Goal: Task Accomplishment & Management: Manage account settings

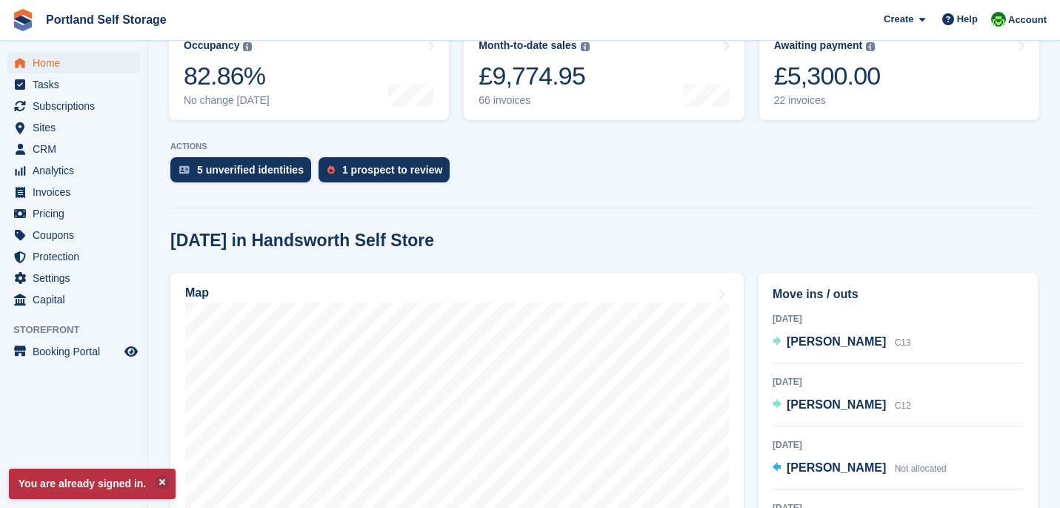
scroll to position [213, 0]
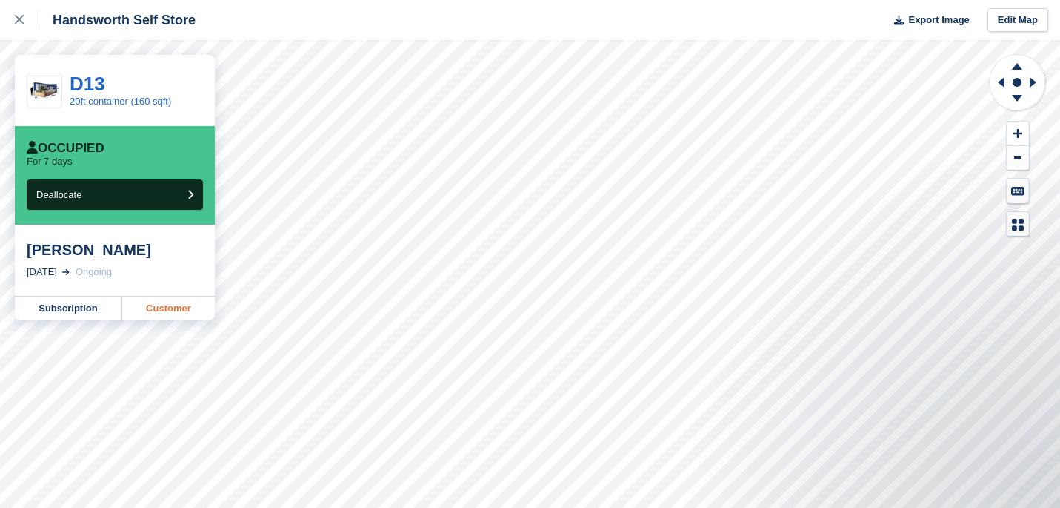
click at [150, 305] on link "Customer" at bounding box center [168, 308] width 93 height 24
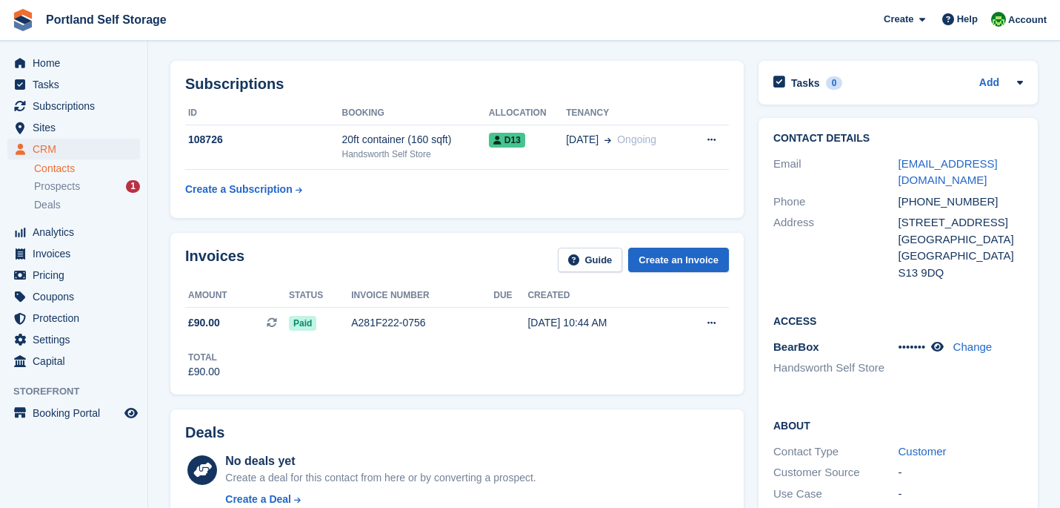
scroll to position [59, 0]
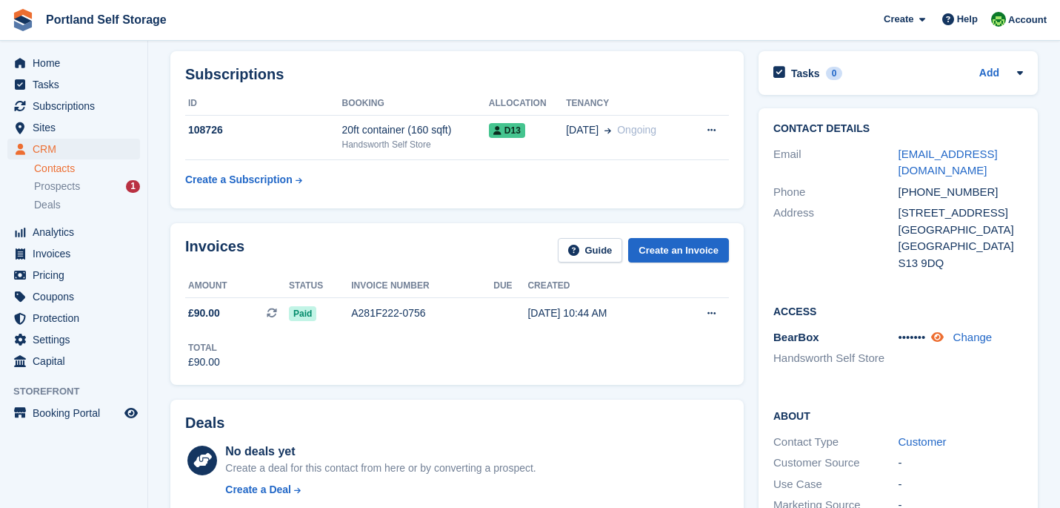
click at [944, 331] on icon at bounding box center [937, 336] width 13 height 11
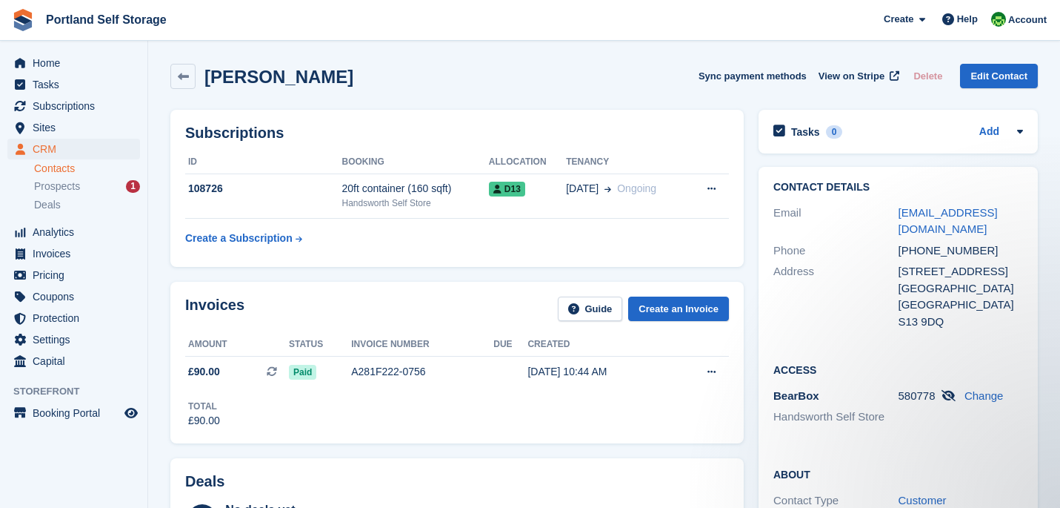
scroll to position [0, 0]
click at [754, 347] on div "Contact Details Email lkj@doctors.org.uk Phone +447910271180 Address 49 Stoneyc…" at bounding box center [898, 476] width 294 height 634
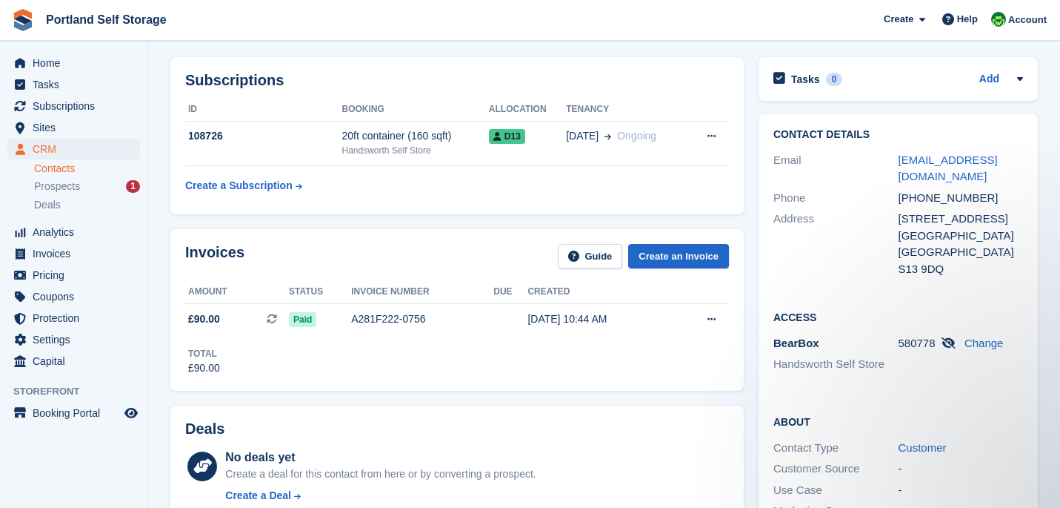
scroll to position [53, 0]
click at [953, 336] on icon at bounding box center [949, 341] width 14 height 11
click at [947, 336] on link at bounding box center [939, 342] width 16 height 13
click at [760, 318] on div "Access BearBox Handsworth Self Store 580778 Change" at bounding box center [898, 345] width 279 height 104
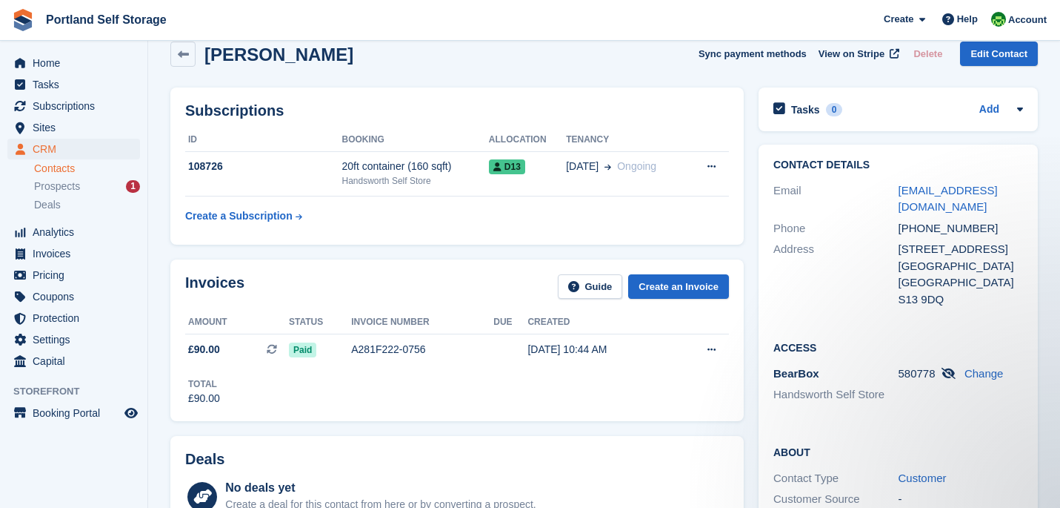
scroll to position [21, 0]
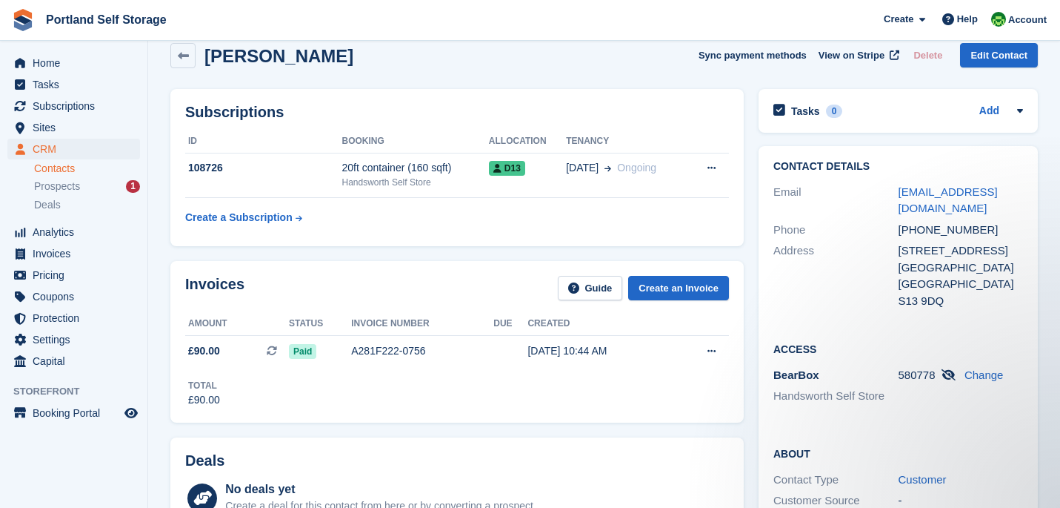
click at [754, 190] on div "Contact Details Email lkj@doctors.org.uk Phone +447910271180 Address 49 Stoneyc…" at bounding box center [898, 456] width 294 height 634
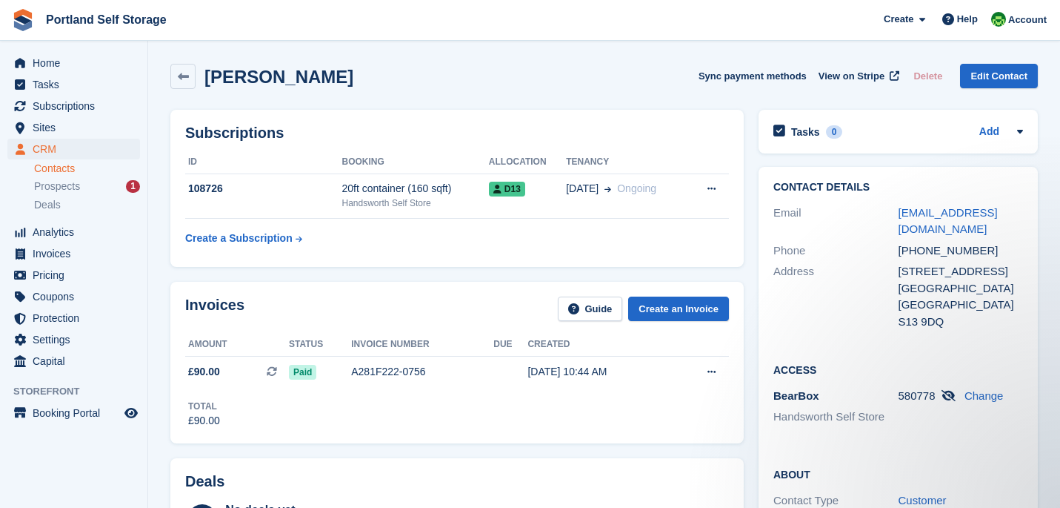
scroll to position [0, 0]
click at [748, 287] on div "Invoices Guide Create an Invoice Amount Status Invoice number Due Created £90.0…" at bounding box center [457, 362] width 588 height 176
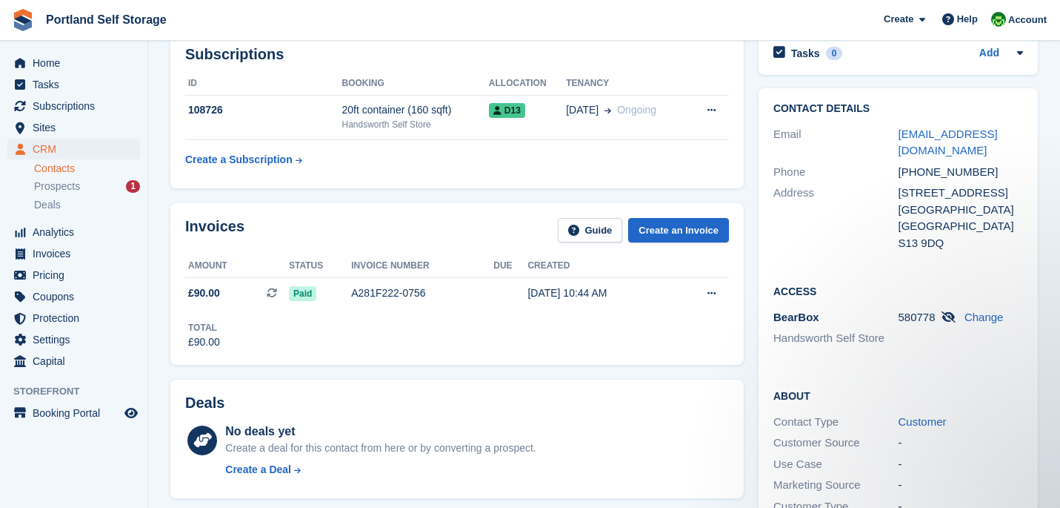
scroll to position [82, 0]
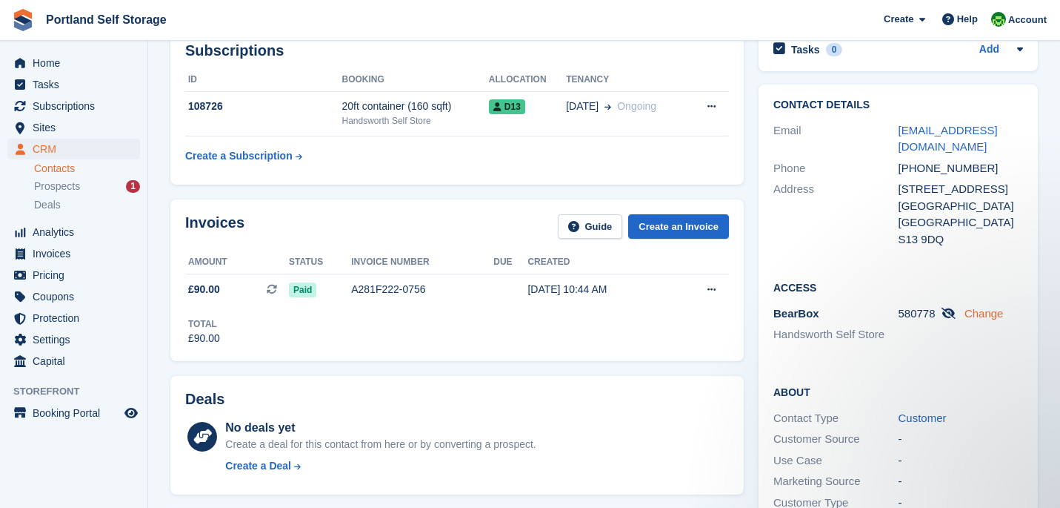
click at [980, 307] on link "Change" at bounding box center [984, 313] width 39 height 13
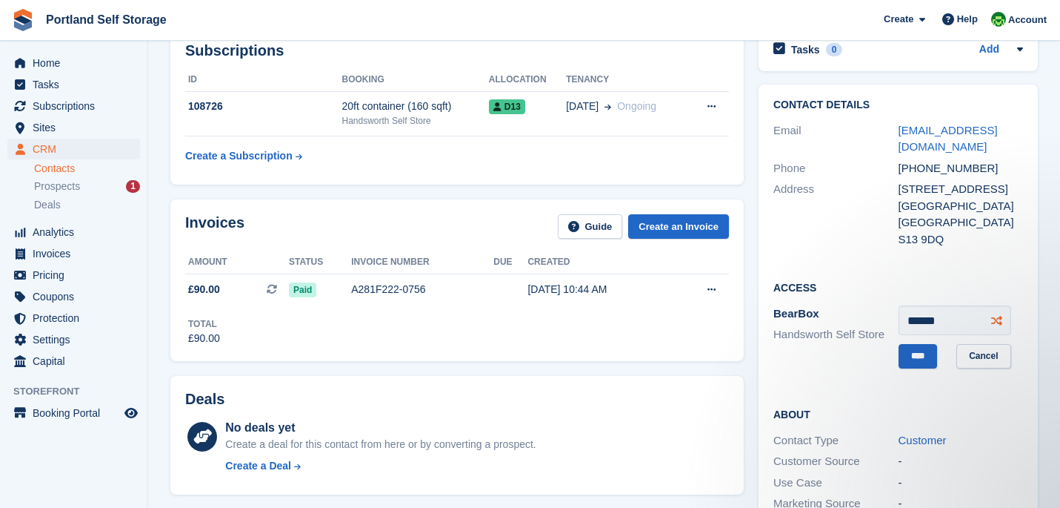
click at [1002, 315] on icon at bounding box center [997, 320] width 11 height 11
type input "******"
click at [931, 344] on input "****" at bounding box center [918, 356] width 39 height 24
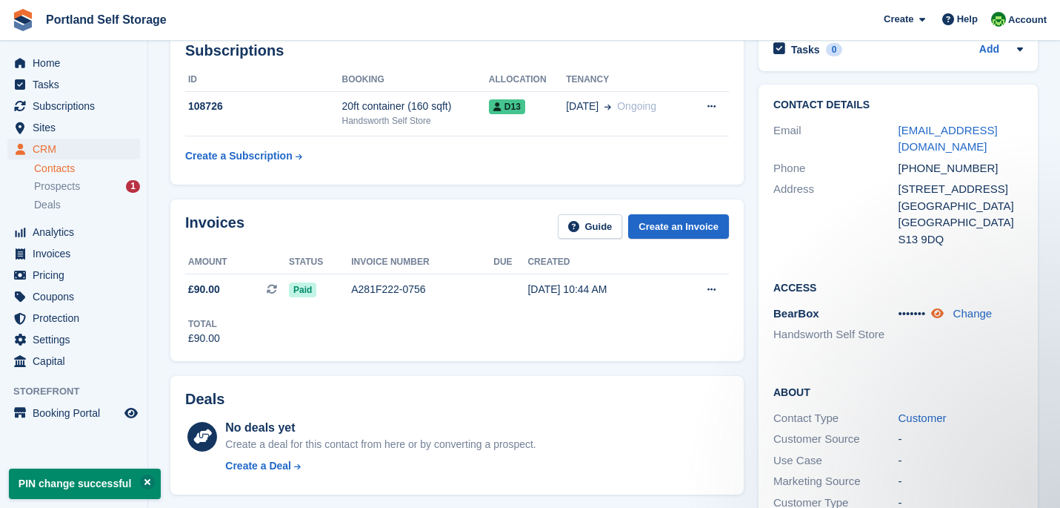
click at [944, 308] on icon at bounding box center [937, 313] width 13 height 11
click at [918, 307] on span "234121" at bounding box center [917, 313] width 37 height 13
copy span "234121"
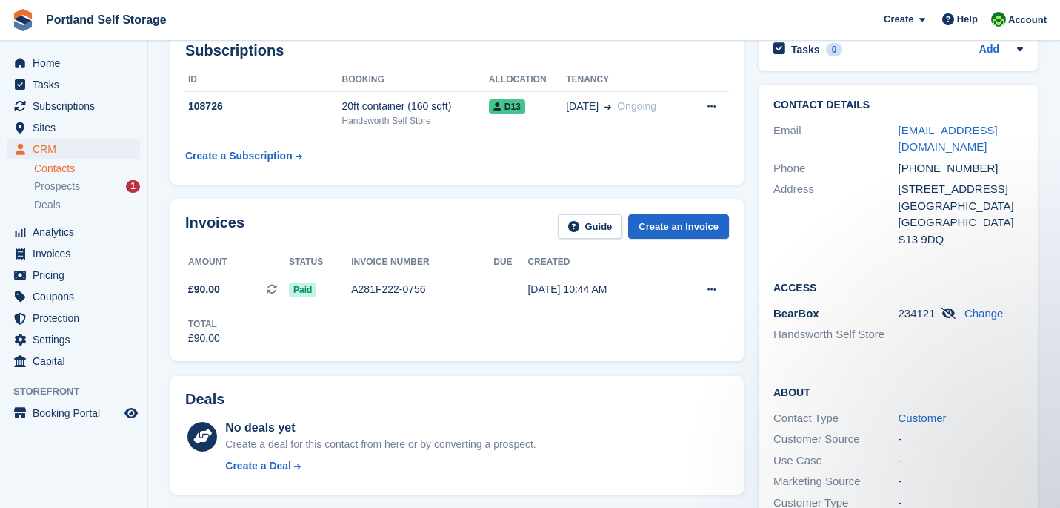
click at [961, 160] on div "+447910271180" at bounding box center [961, 168] width 125 height 17
copy div "+447910271180"
click at [753, 299] on div "Contact Details Email lkj@doctors.org.uk Phone +447910271180 Address 49 Stoneyc…" at bounding box center [898, 394] width 294 height 634
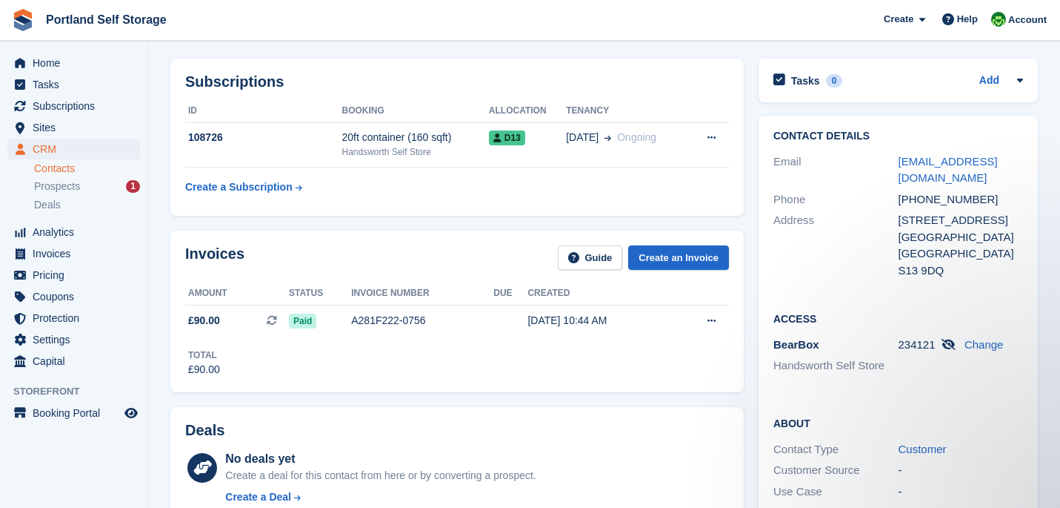
scroll to position [56, 0]
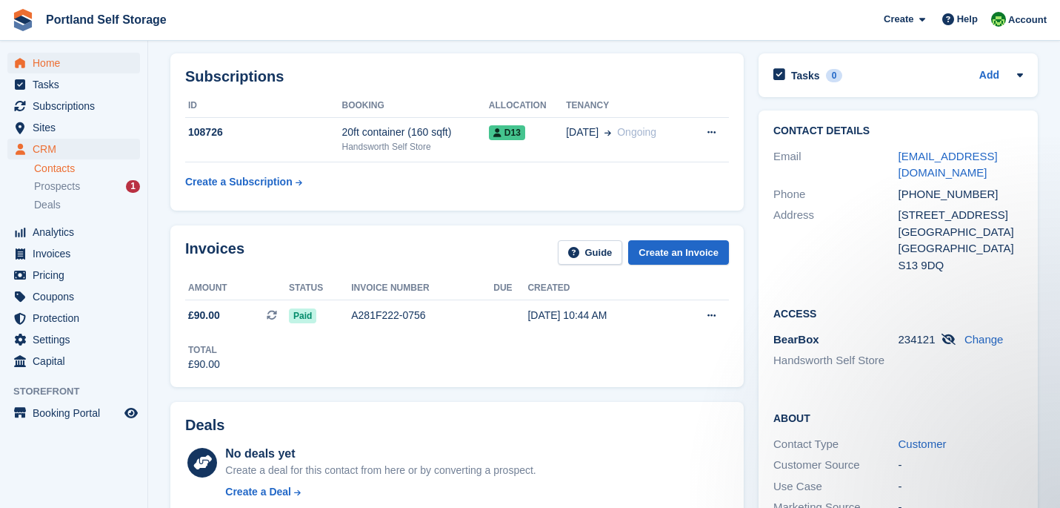
click at [109, 64] on span "Home" at bounding box center [77, 63] width 89 height 21
